Goal: Subscribe to service/newsletter

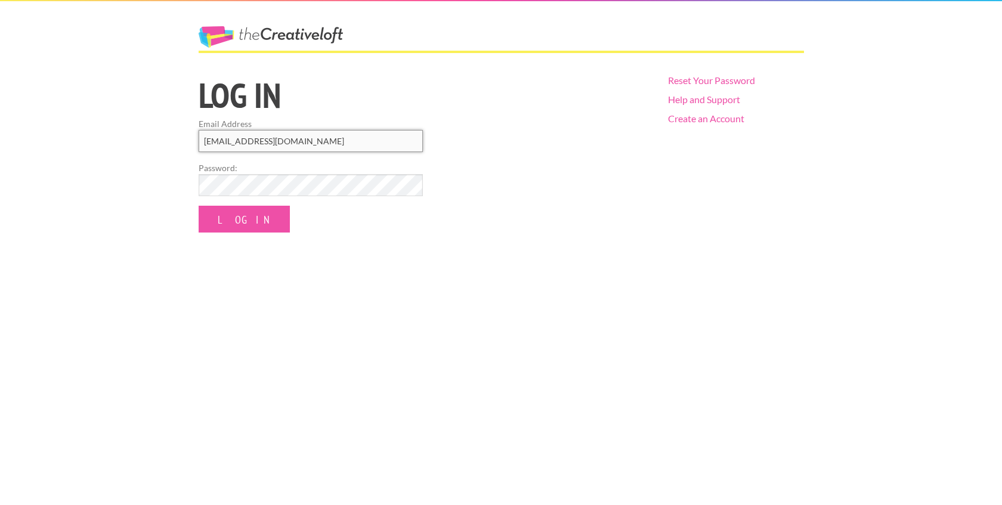
type input "EdJimR27@yahoo.com"
click at [264, 211] on form "Email Address EdJimR27@yahoo.com Password: Log In" at bounding box center [311, 175] width 224 height 115
click at [258, 212] on input "Log In" at bounding box center [244, 219] width 91 height 27
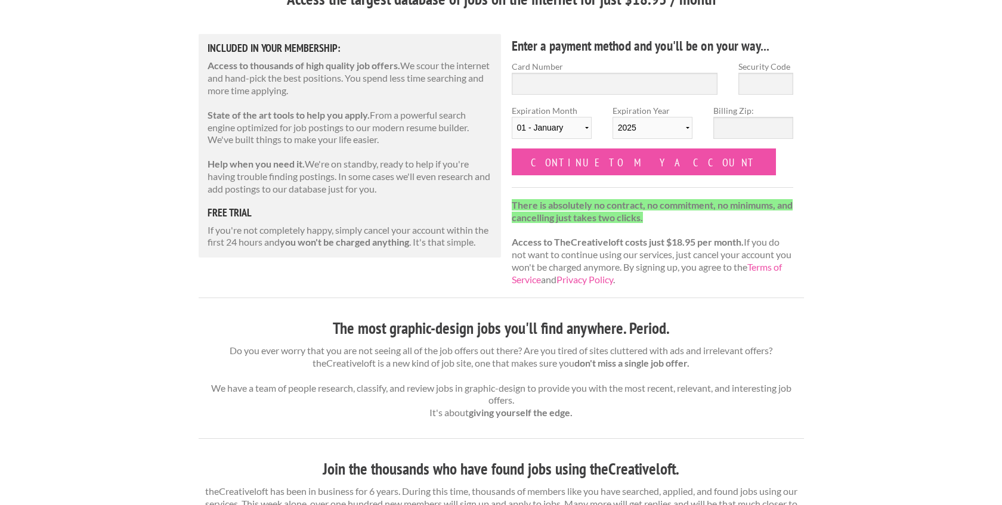
scroll to position [23, 0]
